Goal: Transaction & Acquisition: Purchase product/service

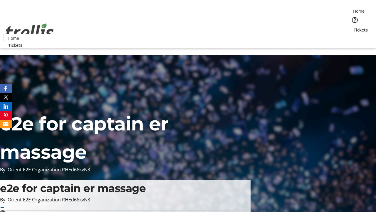
click at [354, 27] on span "Tickets" at bounding box center [361, 30] width 14 height 6
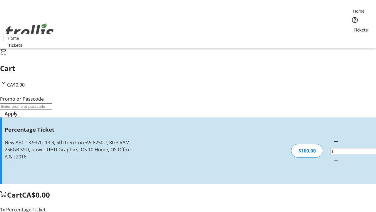
type input "BAR"
